Goal: Information Seeking & Learning: Find specific fact

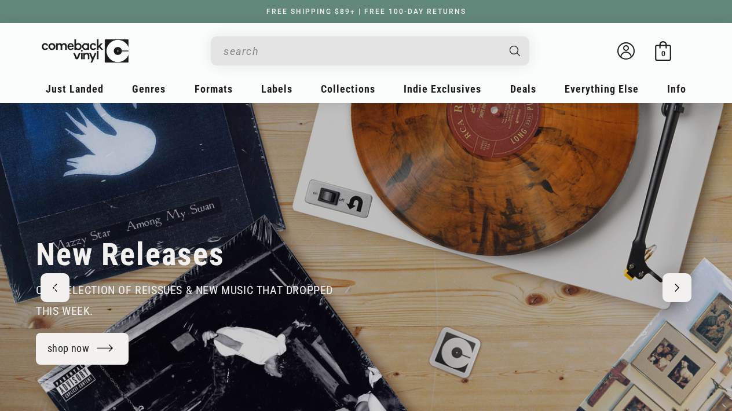
click at [301, 57] on input "Search" at bounding box center [361, 51] width 275 height 24
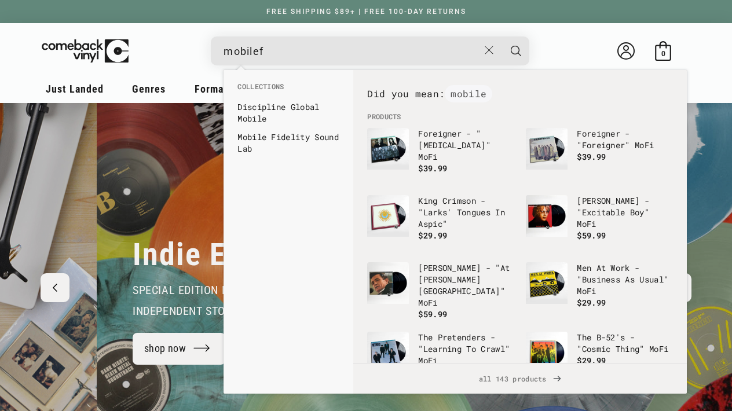
scroll to position [0, 732]
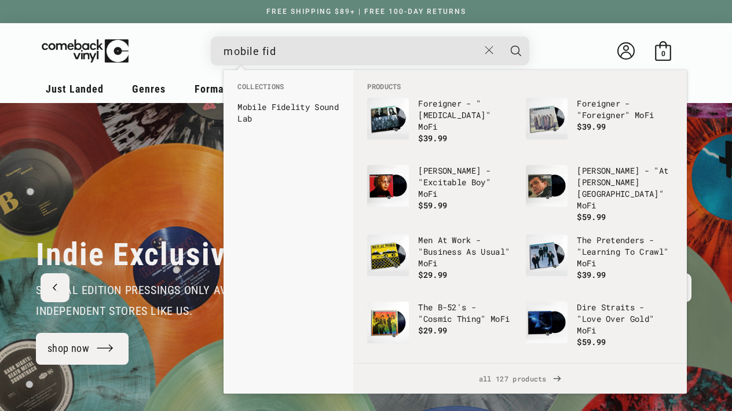
drag, startPoint x: 301, startPoint y: 42, endPoint x: 308, endPoint y: 61, distance: 20.0
click at [308, 61] on input "mobile fid" at bounding box center [352, 51] width 256 height 24
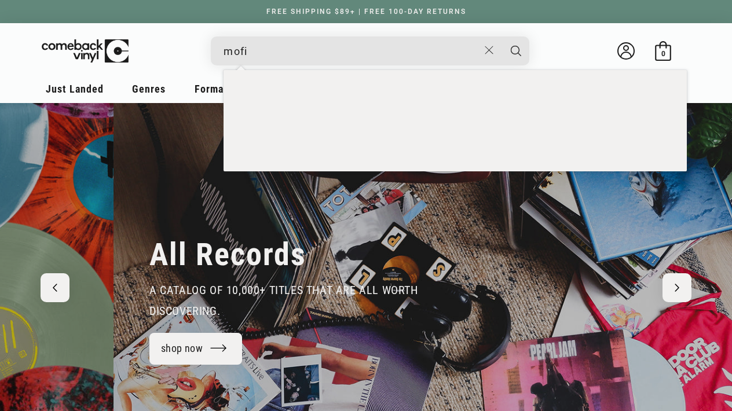
scroll to position [0, 1465]
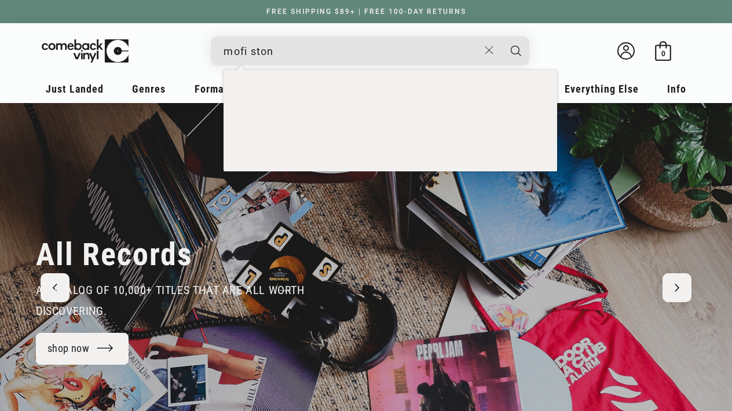
type input "mofi stone"
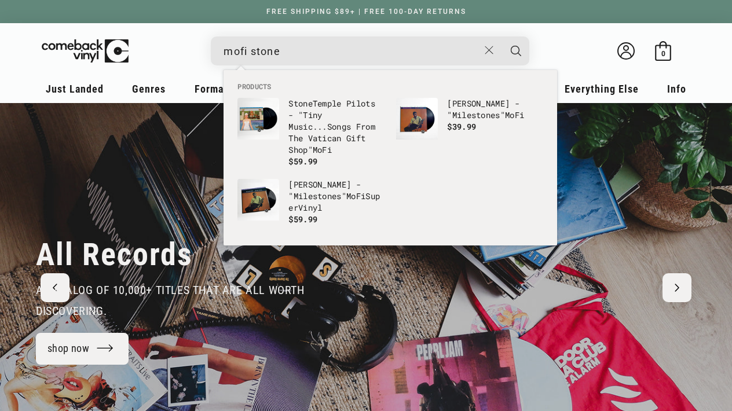
drag, startPoint x: 291, startPoint y: 54, endPoint x: 196, endPoint y: 54, distance: 95.6
click at [196, 54] on details-modal "mofi stone Stone Temple Pilots - "Tiny Music...Songs From The Vatican Gift Shop…" at bounding box center [370, 51] width 475 height 29
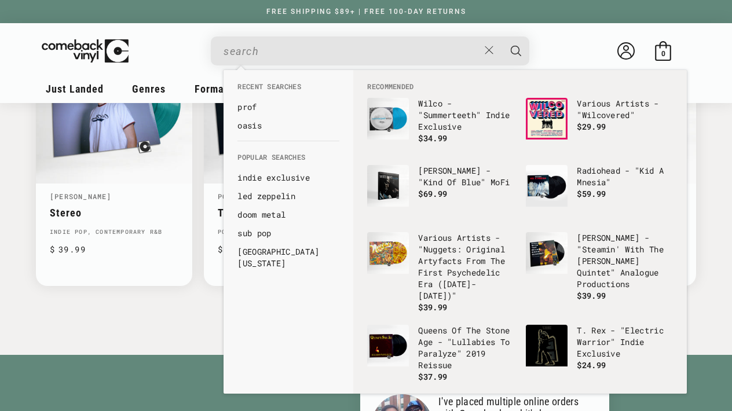
scroll to position [0, 0]
click at [149, 345] on div "shop best sellers" at bounding box center [366, 328] width 732 height 53
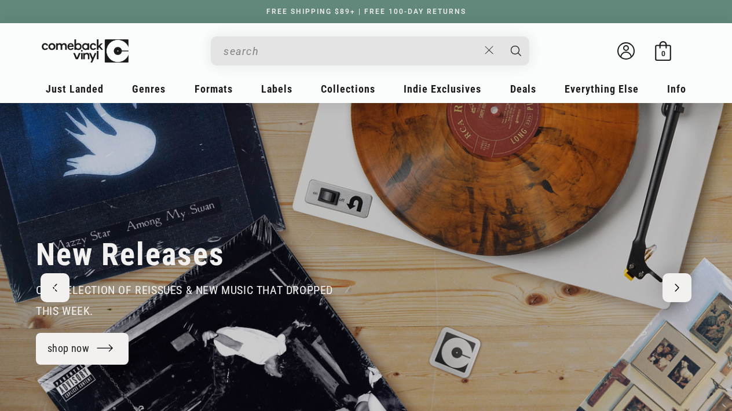
scroll to position [46, 0]
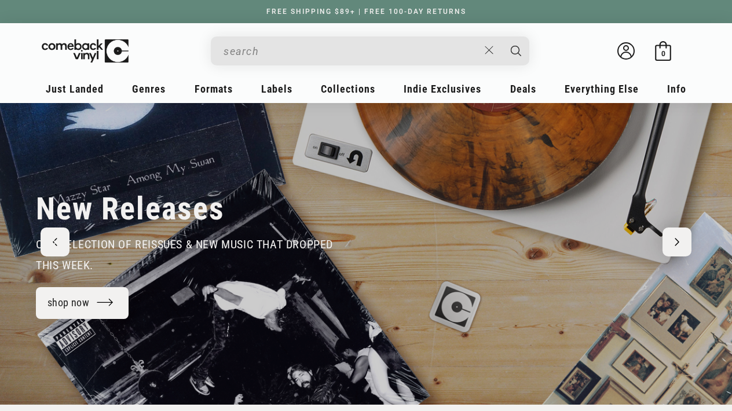
click at [144, 264] on div "our selection of reissues & new music that dropped this week." at bounding box center [194, 255] width 316 height 42
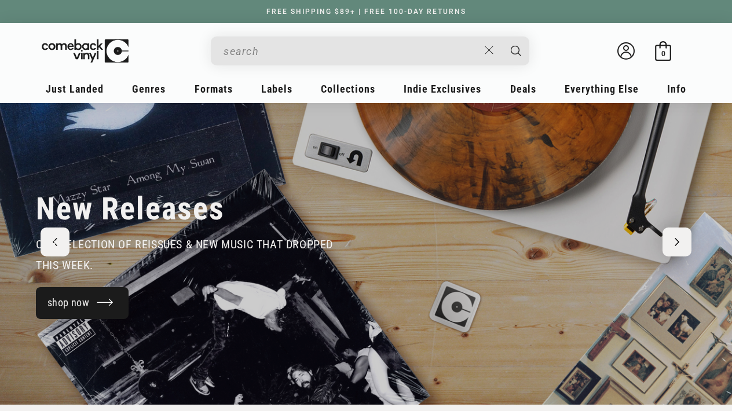
click at [88, 311] on link "shop now" at bounding box center [82, 303] width 93 height 32
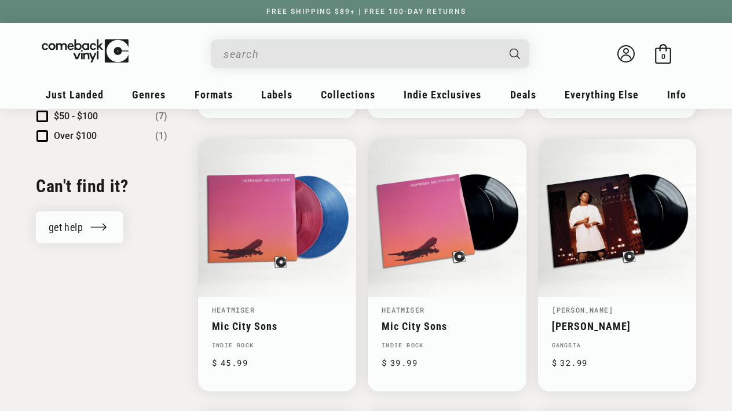
scroll to position [1221, 0]
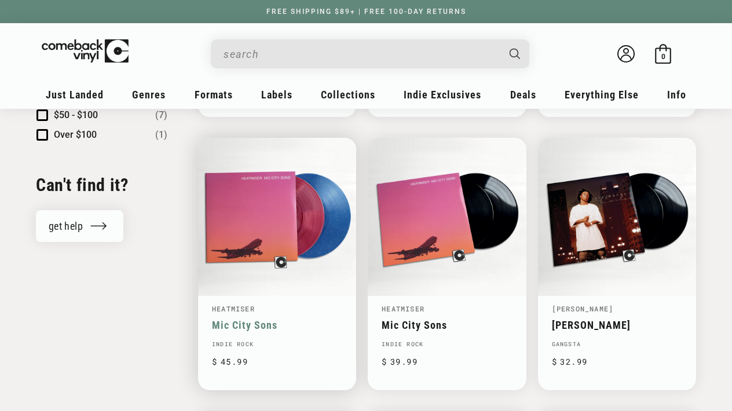
click at [313, 327] on link "Mic City Sons" at bounding box center [277, 325] width 130 height 12
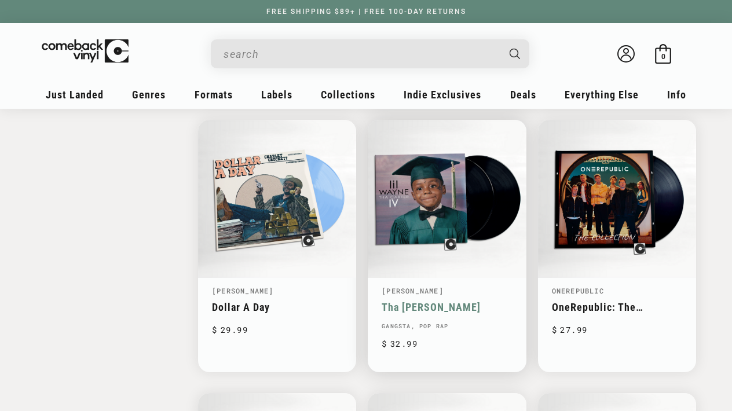
scroll to position [1513, 0]
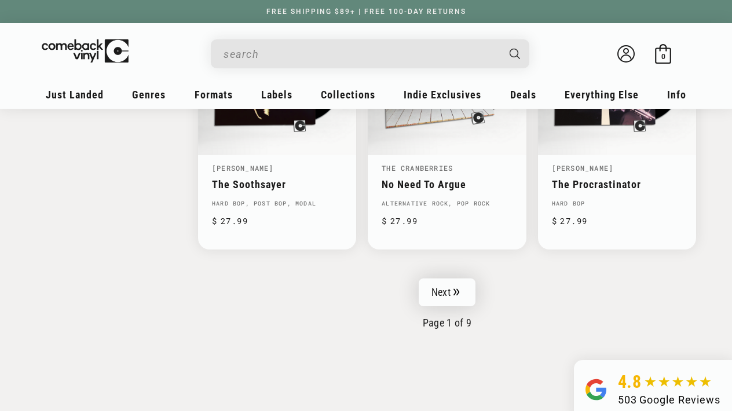
click at [465, 290] on link "Next" at bounding box center [447, 293] width 57 height 28
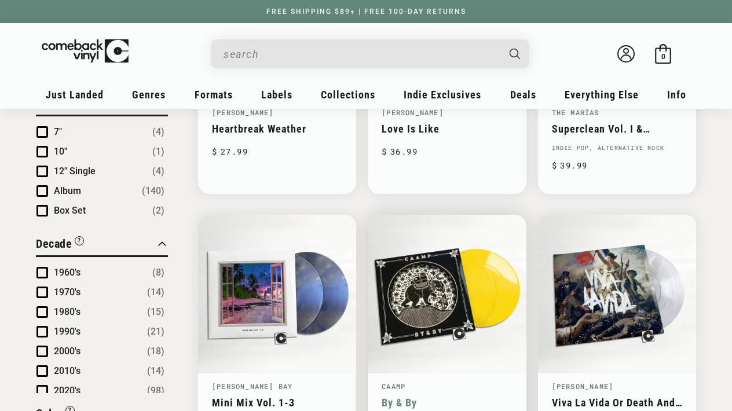
scroll to position [588, 0]
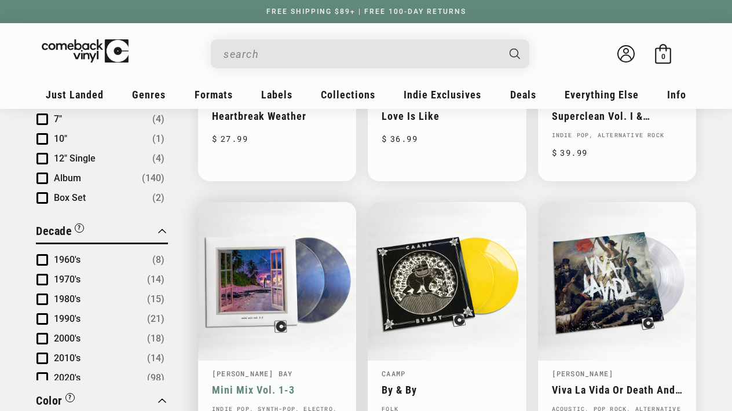
click at [294, 384] on link "Mini Mix Vol. 1-3" at bounding box center [277, 390] width 130 height 12
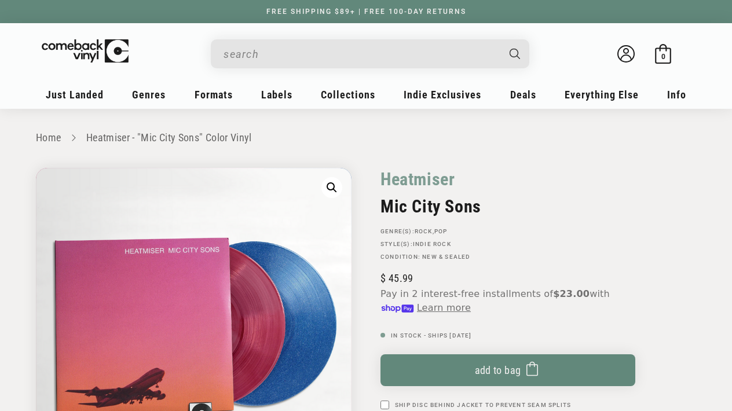
scroll to position [34, 0]
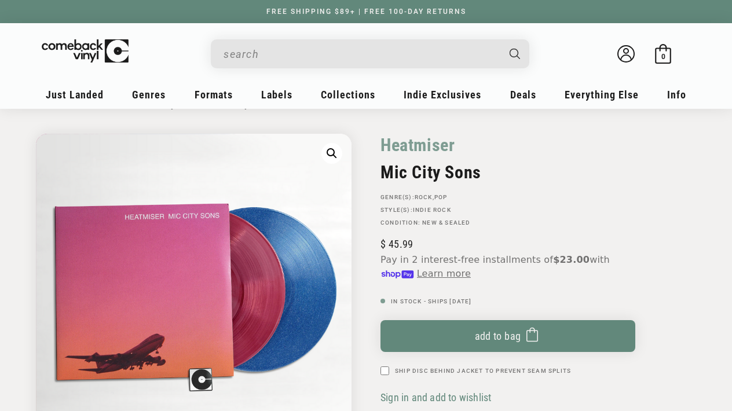
click at [652, 176] on div "Heatmiser Mic City Sons GENRE(S): Rock , Pop STYLE(S): Indie Rock Condition: Ne…" at bounding box center [531, 330] width 330 height 392
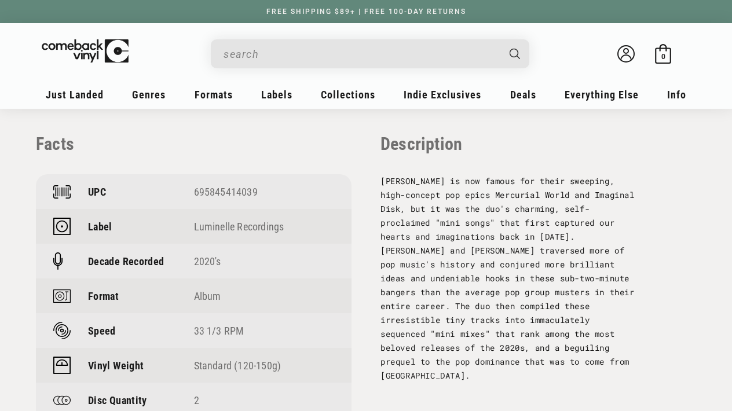
scroll to position [814, 0]
click at [215, 184] on div "UPC 695845414039" at bounding box center [194, 191] width 316 height 35
copy div "695845414039"
